Goal: Transaction & Acquisition: Purchase product/service

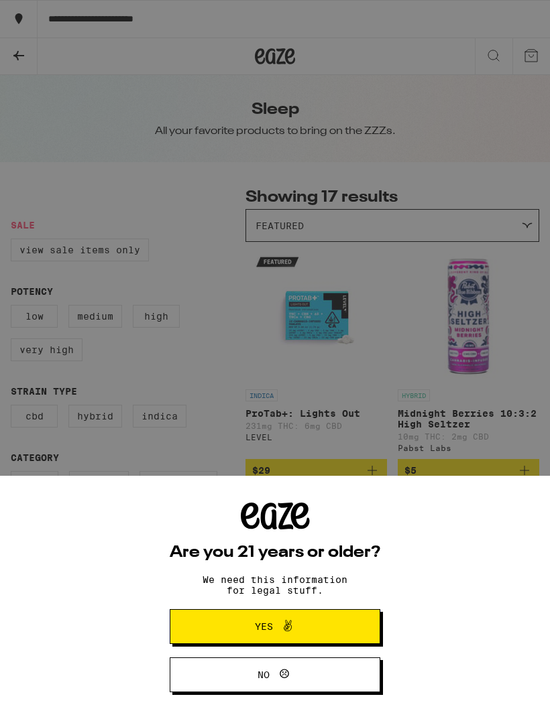
click at [321, 622] on span "Yes" at bounding box center [275, 626] width 102 height 17
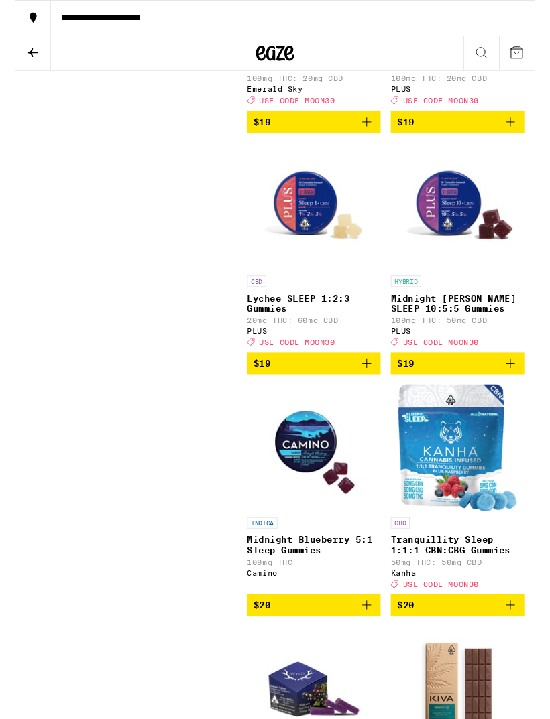
scroll to position [1096, 0]
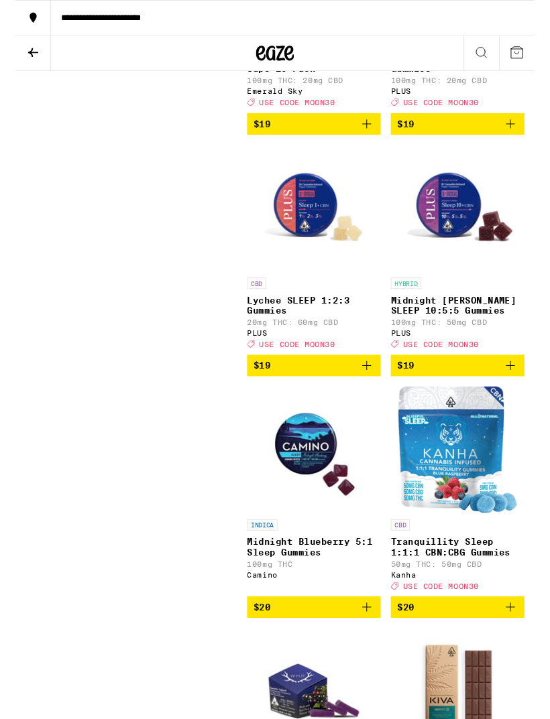
click at [454, 334] on p "Midnight [PERSON_NAME] SLEEP 10:5:5 Gummies" at bounding box center [467, 323] width 141 height 21
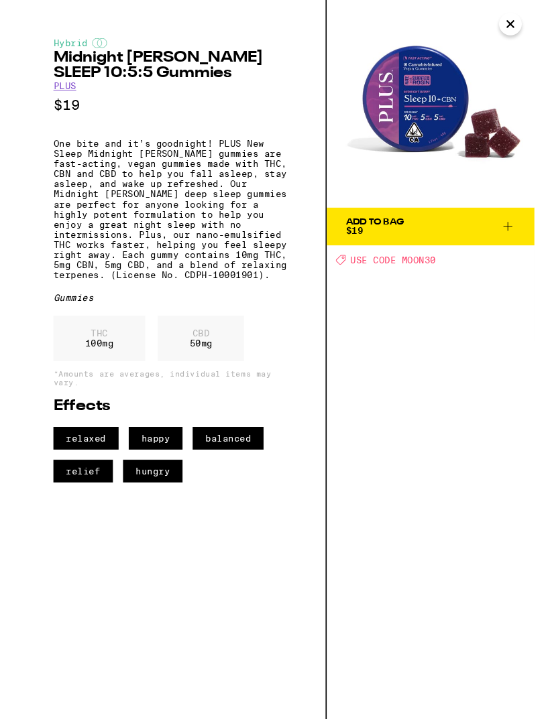
click at [382, 239] on div "Add To Bag" at bounding box center [381, 235] width 62 height 9
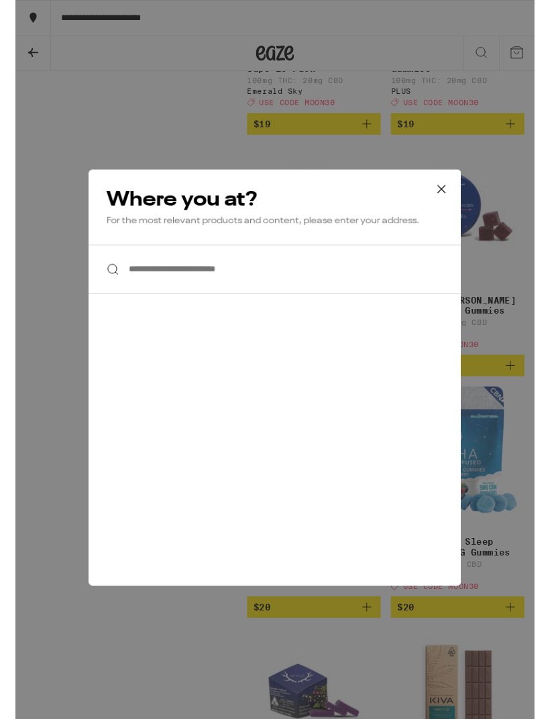
click at [296, 284] on input "**********" at bounding box center [275, 285] width 394 height 52
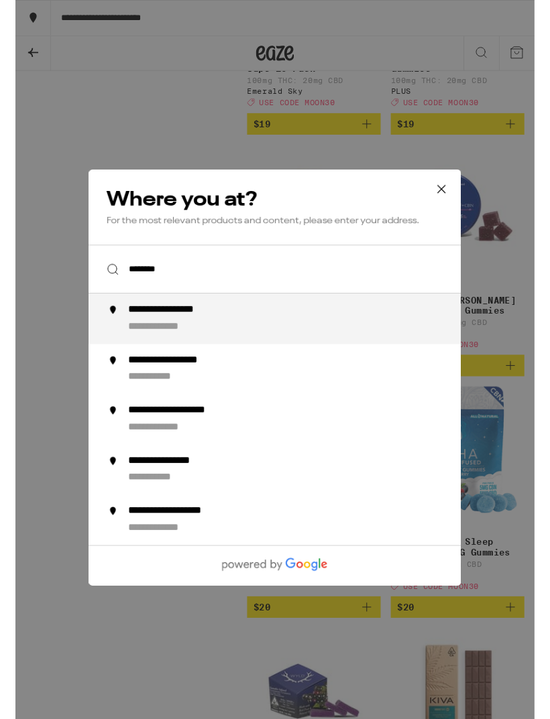
click at [184, 336] on div "**********" at bounding box center [178, 329] width 118 height 14
type input "**********"
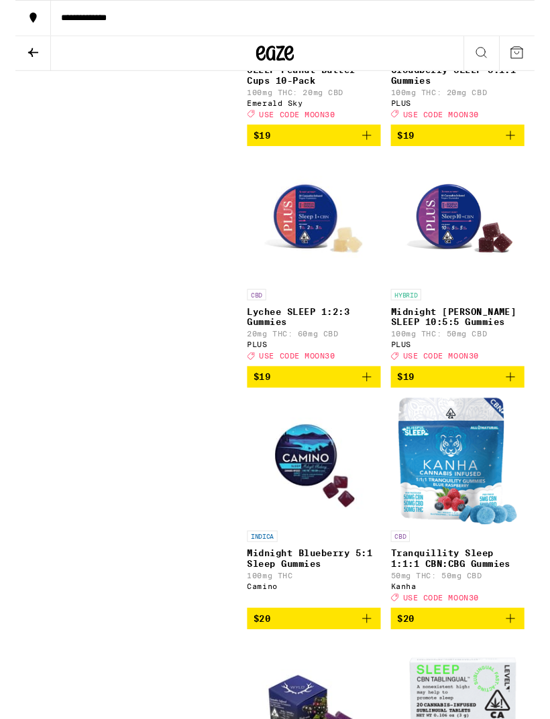
click at [529, 407] on icon "Add to bag" at bounding box center [524, 399] width 16 height 16
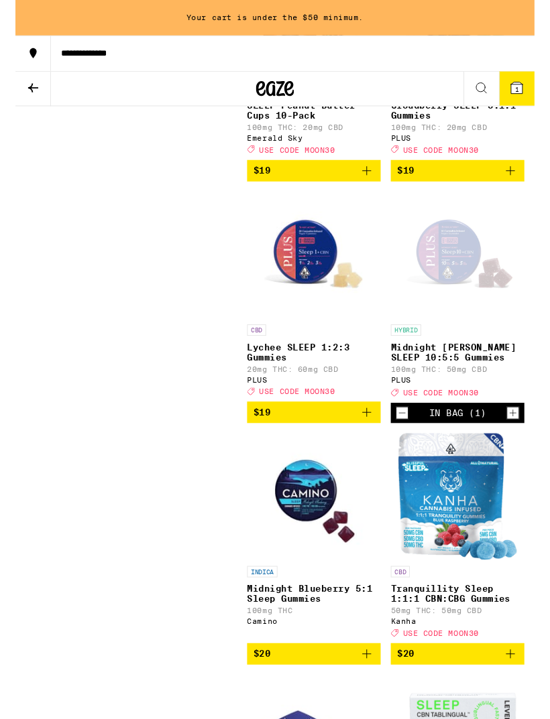
click at [530, 446] on icon "Increment" at bounding box center [527, 438] width 12 height 16
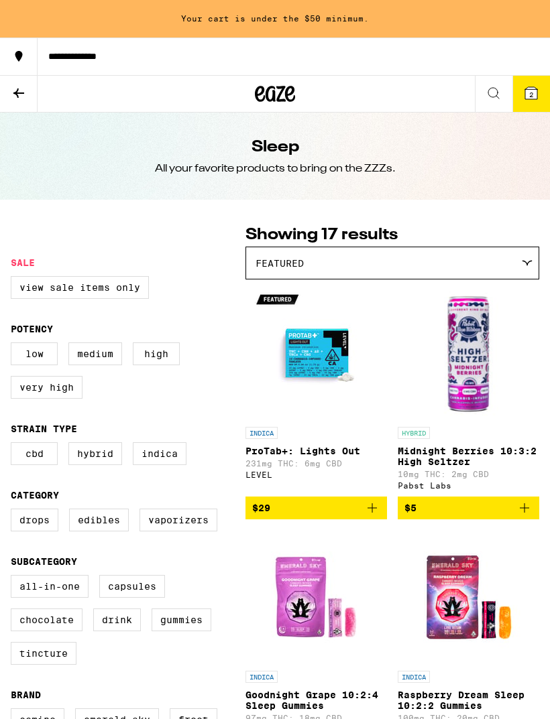
click at [24, 96] on icon at bounding box center [19, 93] width 16 height 16
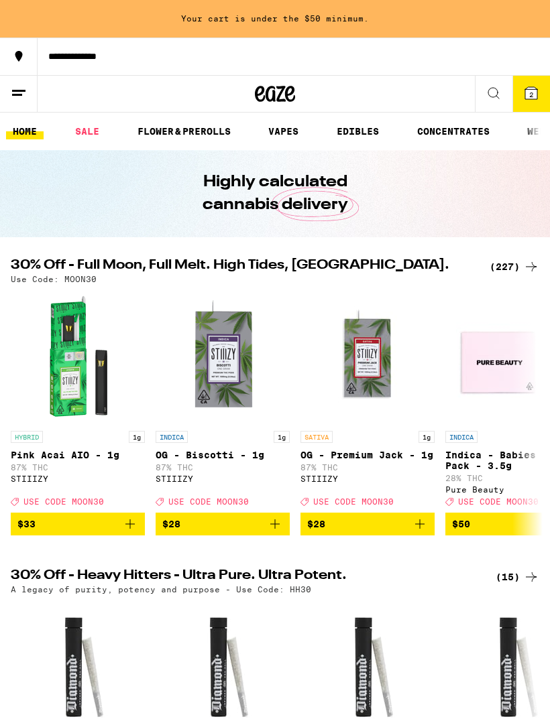
click at [361, 128] on link "EDIBLES" at bounding box center [358, 131] width 56 height 16
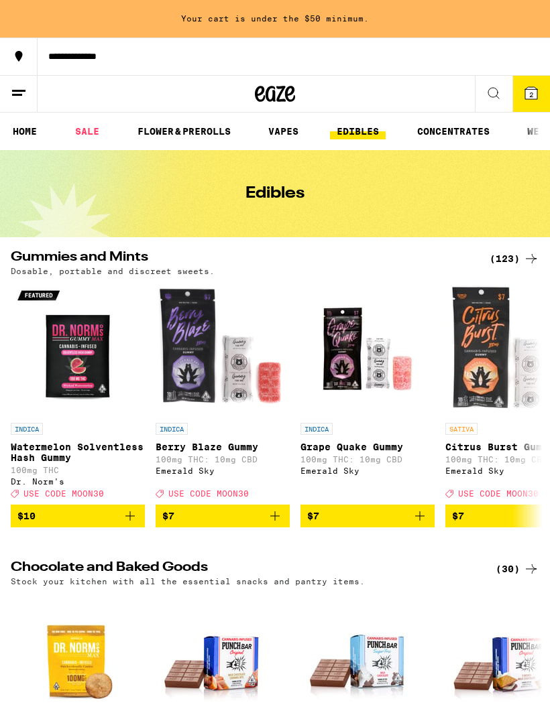
click at [496, 88] on icon at bounding box center [493, 93] width 11 height 11
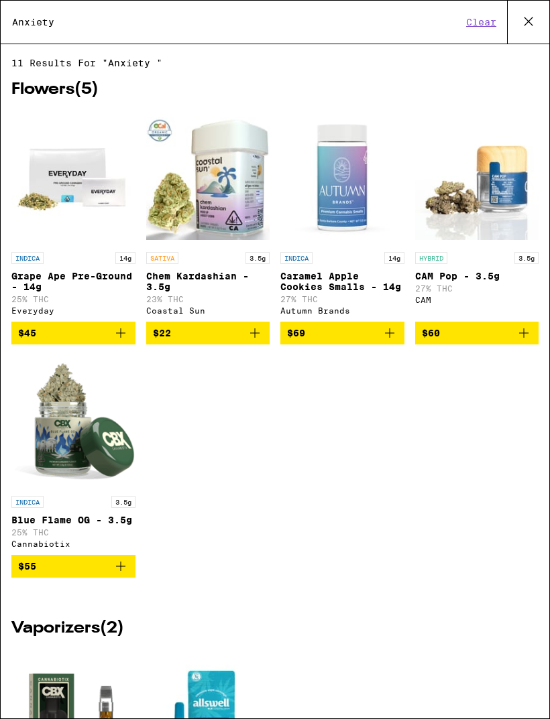
type input "Anxiety"
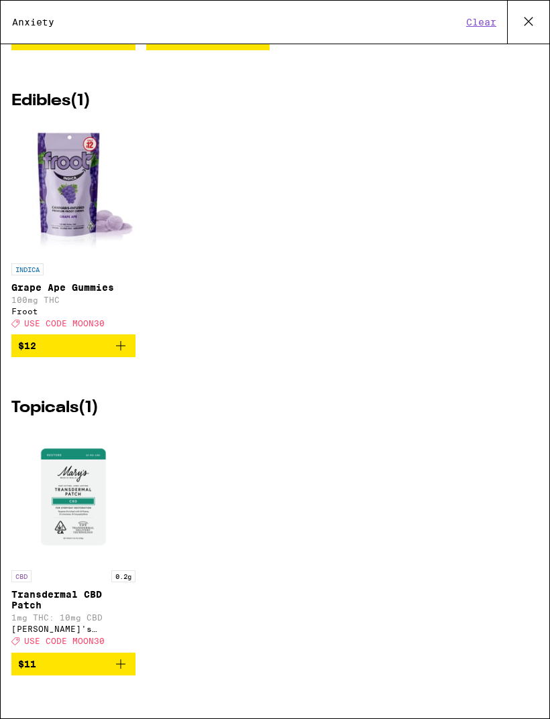
scroll to position [1193, 0]
click at [65, 191] on img "Open page for Grape Ape Gummies from Froot" at bounding box center [73, 190] width 124 height 134
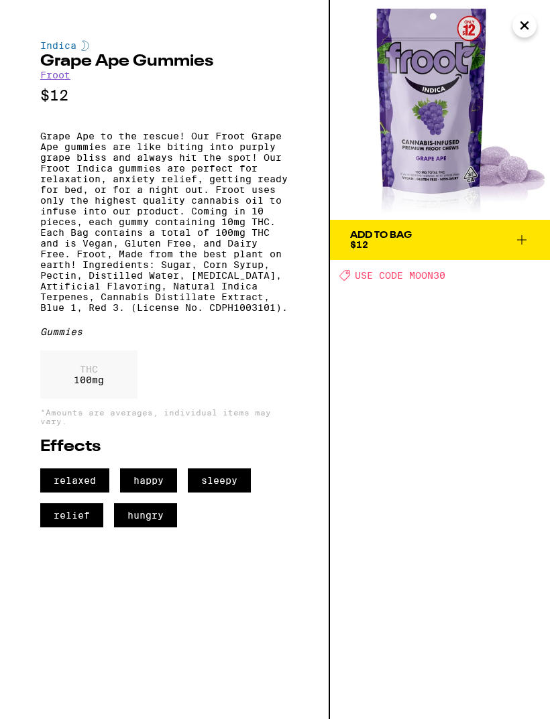
click at [527, 237] on icon at bounding box center [521, 240] width 16 height 16
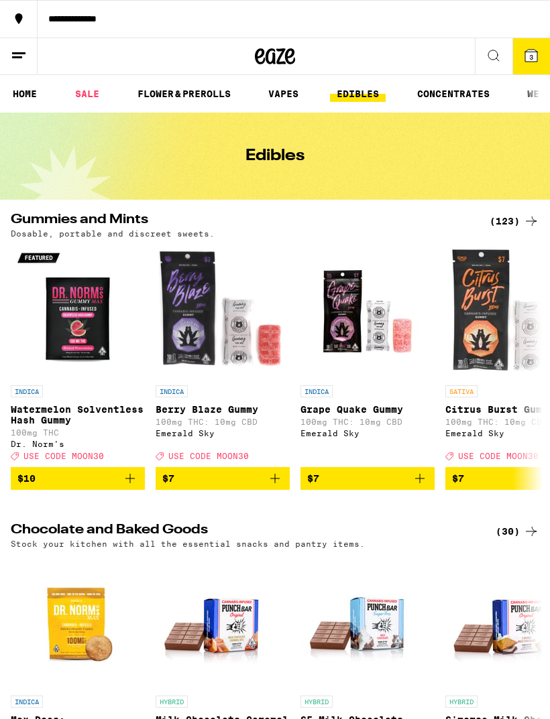
click at [23, 92] on link "HOME" at bounding box center [25, 94] width 38 height 16
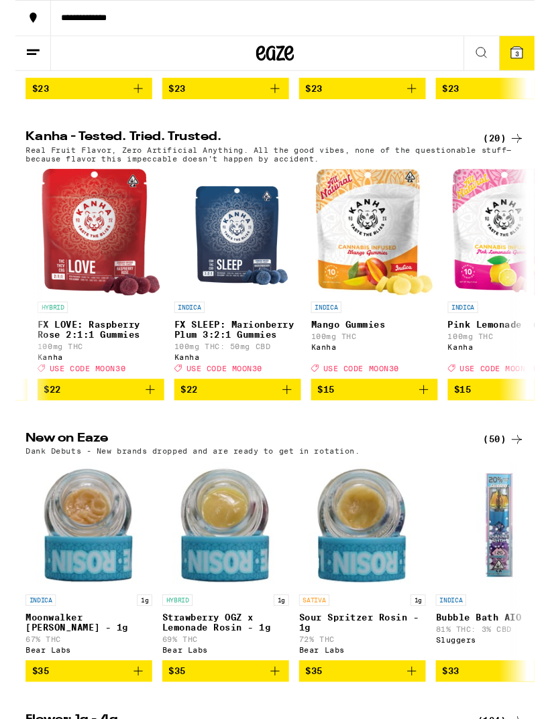
scroll to position [0, 135]
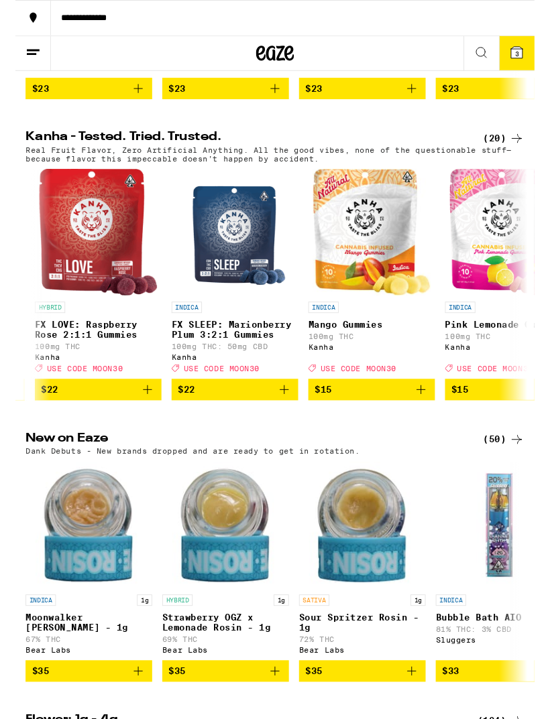
click at [373, 313] on img "Open page for Mango Gummies from Kanha" at bounding box center [377, 246] width 125 height 134
